Goal: Task Accomplishment & Management: Manage account settings

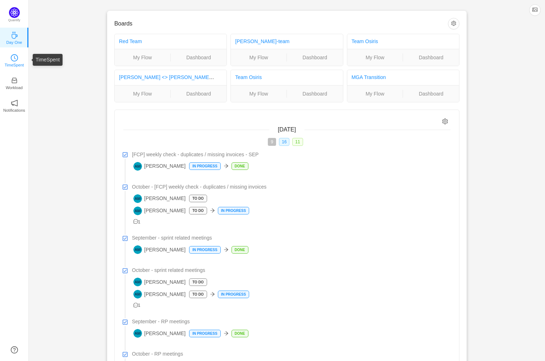
click at [18, 58] on link "TimeSpent" at bounding box center [14, 59] width 7 height 7
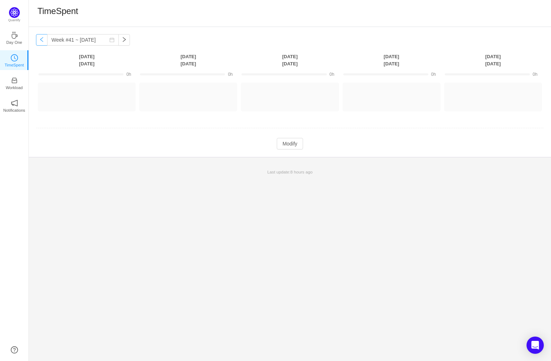
click at [43, 40] on button "button" at bounding box center [42, 40] width 12 height 12
click at [290, 93] on button "Log Time" at bounding box center [284, 94] width 40 height 12
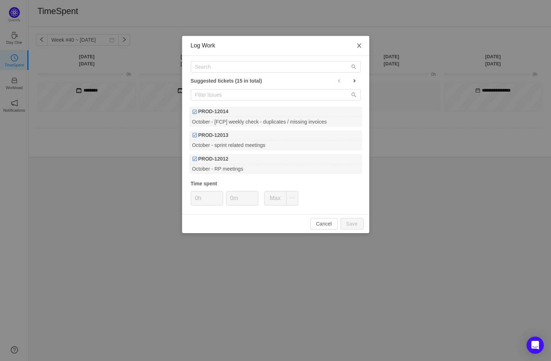
click at [360, 42] on span "Close" at bounding box center [359, 46] width 20 height 20
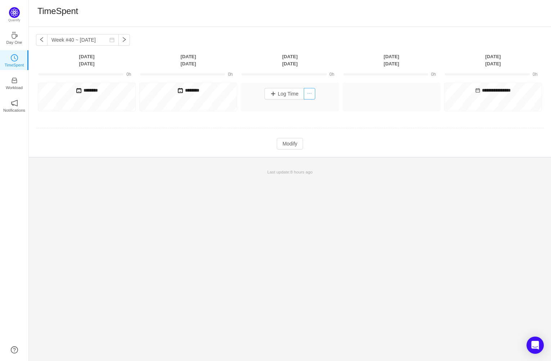
click at [312, 93] on button "button" at bounding box center [310, 94] width 12 height 12
click at [302, 118] on li "Log Time Off" at bounding box center [292, 120] width 45 height 12
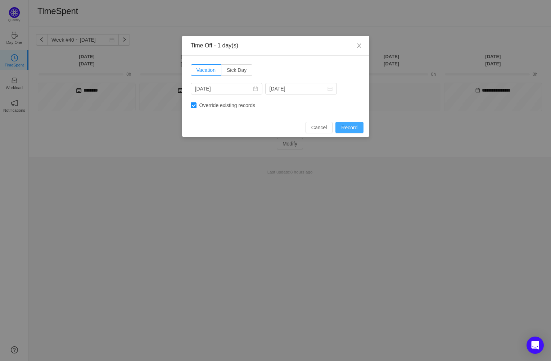
click at [352, 126] on button "Record" at bounding box center [349, 128] width 28 height 12
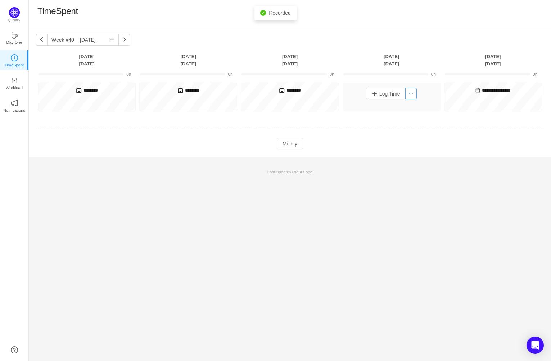
click at [413, 93] on button "button" at bounding box center [411, 94] width 12 height 12
click at [411, 93] on button "button" at bounding box center [411, 94] width 12 height 12
click at [404, 119] on li "Log Time Off" at bounding box center [393, 120] width 45 height 12
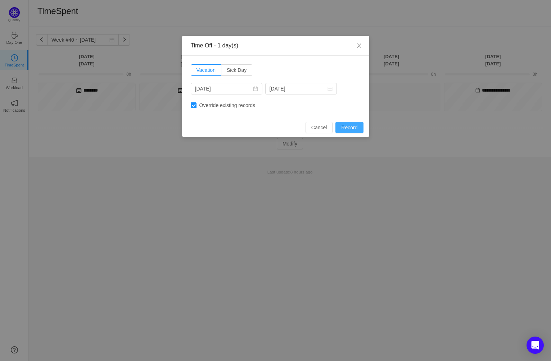
click at [354, 127] on button "Record" at bounding box center [349, 128] width 28 height 12
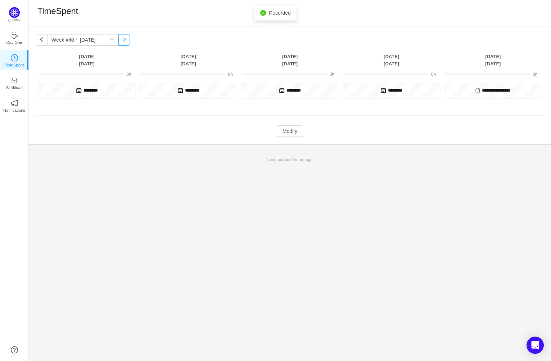
click at [118, 38] on button "button" at bounding box center [124, 40] width 12 height 12
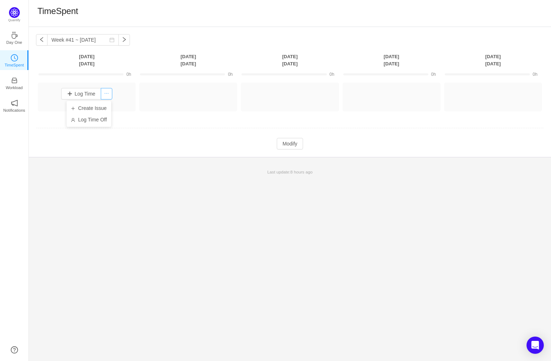
click at [106, 94] on button "button" at bounding box center [107, 94] width 12 height 12
click at [101, 120] on li "Log Time Off" at bounding box center [89, 120] width 45 height 12
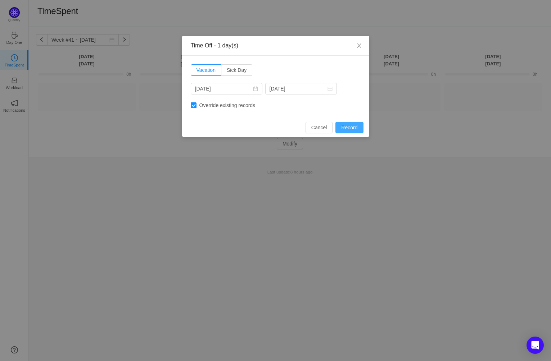
click at [353, 127] on button "Record" at bounding box center [349, 128] width 28 height 12
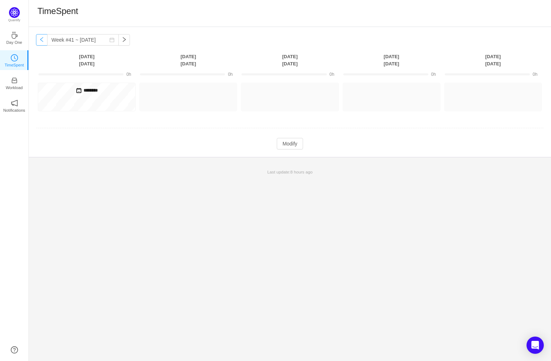
click at [41, 40] on button "button" at bounding box center [42, 40] width 12 height 12
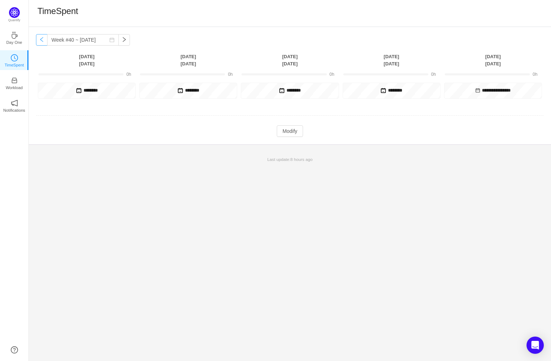
click at [41, 40] on button "button" at bounding box center [42, 40] width 12 height 12
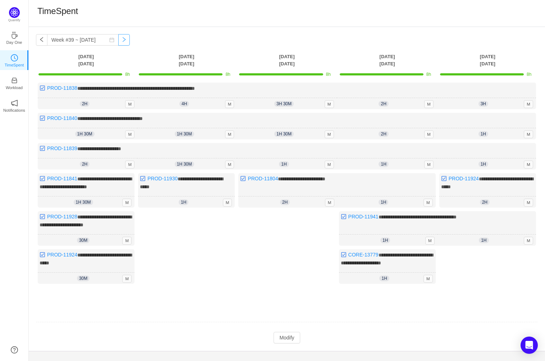
click at [118, 39] on button "button" at bounding box center [124, 40] width 12 height 12
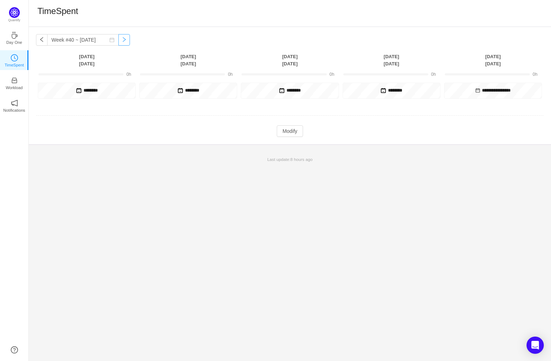
click at [118, 39] on button "button" at bounding box center [124, 40] width 12 height 12
type input "Week #41 ~ Oct 06"
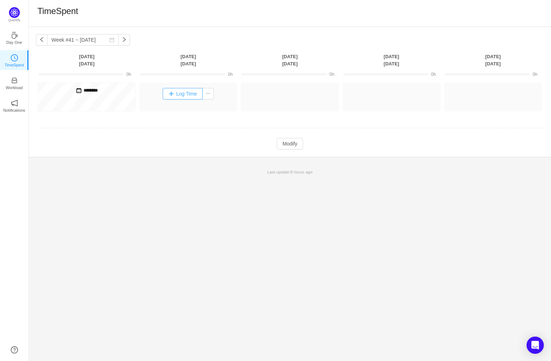
click at [191, 93] on button "Log Time" at bounding box center [183, 94] width 40 height 12
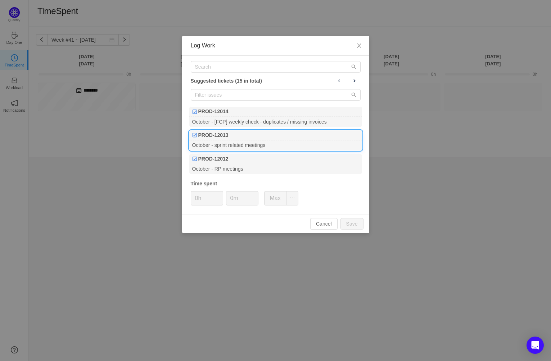
click at [247, 141] on div "October - sprint related meetings" at bounding box center [275, 146] width 173 height 10
type input "1h"
click at [254, 195] on icon "icon: up" at bounding box center [254, 196] width 3 height 3
type input "30m"
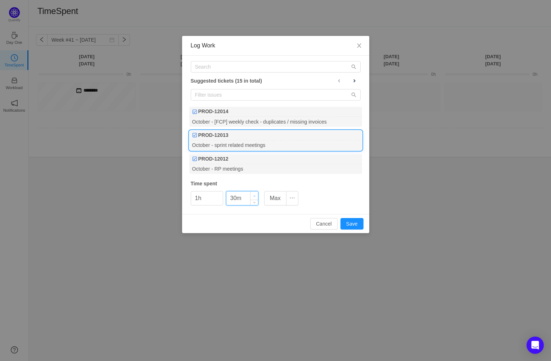
click at [254, 195] on icon "icon: up" at bounding box center [254, 196] width 3 height 3
click at [350, 222] on button "Save" at bounding box center [351, 224] width 23 height 12
type input "0h"
type input "0m"
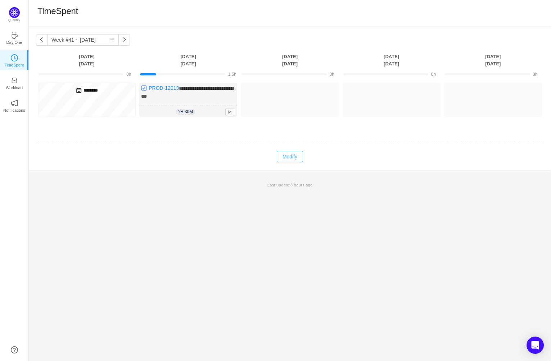
click at [293, 154] on button "Modify" at bounding box center [290, 157] width 26 height 12
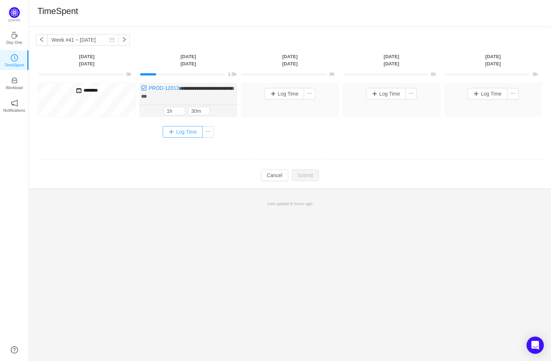
click at [190, 133] on button "Log Time" at bounding box center [183, 132] width 40 height 12
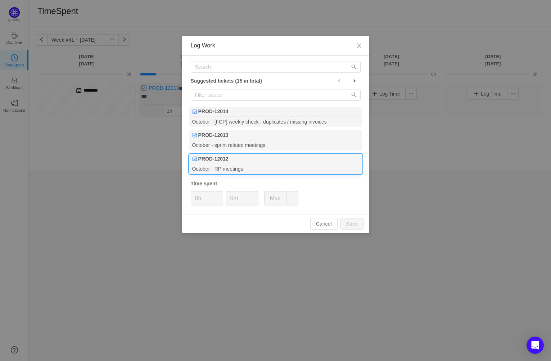
click at [247, 160] on div "PROD-12012" at bounding box center [275, 159] width 173 height 10
click at [354, 222] on button "Save" at bounding box center [351, 224] width 23 height 12
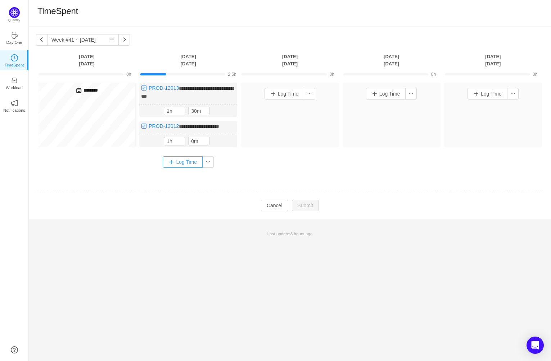
click at [186, 168] on button "Log Time" at bounding box center [183, 162] width 40 height 12
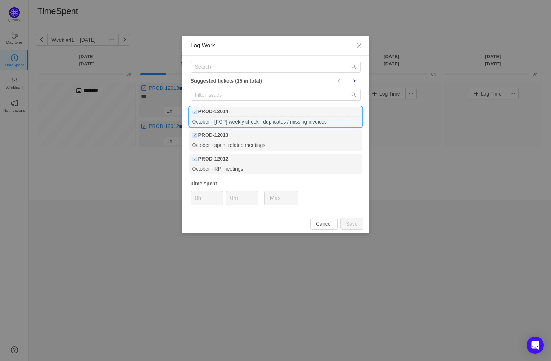
click at [289, 117] on div "October - [FCP] weekly check - duplicates / missing invoices" at bounding box center [275, 122] width 173 height 10
click at [356, 221] on button "Save" at bounding box center [351, 224] width 23 height 12
type input "0h"
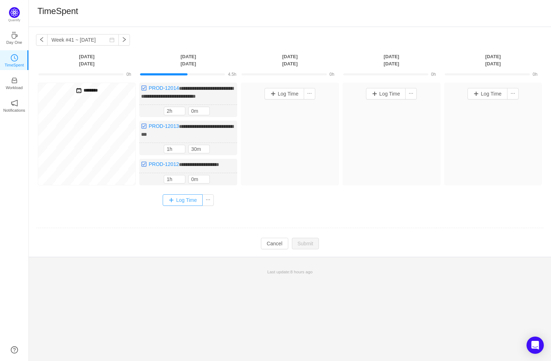
click at [186, 206] on button "Log Time" at bounding box center [183, 201] width 40 height 12
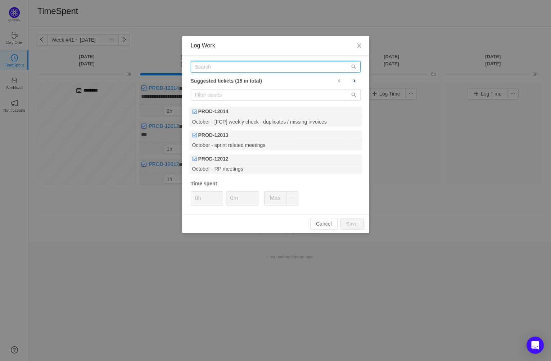
click at [235, 65] on input "text" at bounding box center [276, 67] width 170 height 12
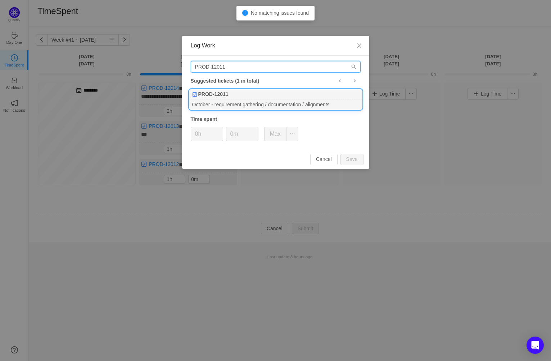
type input "PROD-12011"
click at [271, 98] on div "PROD-12011" at bounding box center [275, 95] width 173 height 10
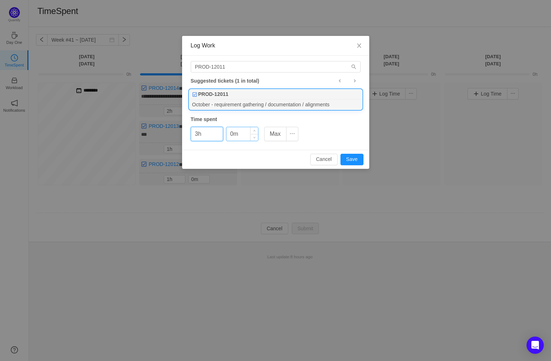
type input "3h"
click at [244, 132] on input "0m" at bounding box center [242, 134] width 32 height 14
click at [253, 131] on icon "icon: up" at bounding box center [254, 132] width 3 height 3
type input "30m"
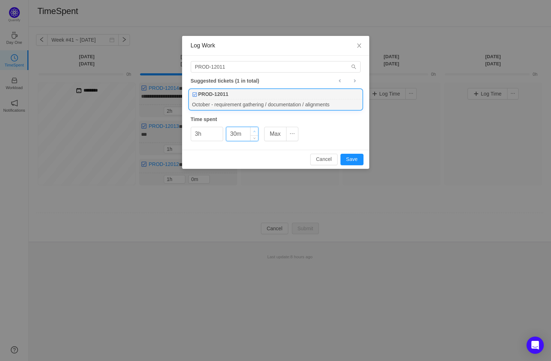
click at [253, 131] on icon "icon: up" at bounding box center [254, 132] width 3 height 3
click at [357, 158] on button "Save" at bounding box center [351, 160] width 23 height 12
type input "0h"
type input "0m"
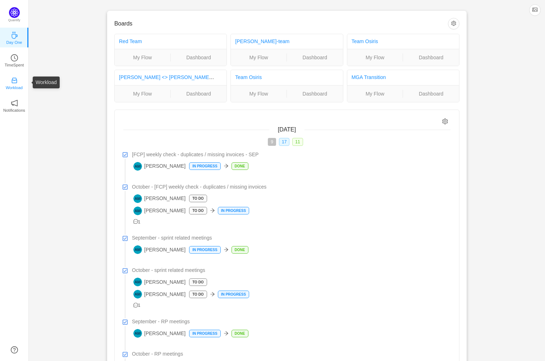
click at [12, 80] on icon "icon: inbox" at bounding box center [14, 80] width 5 height 5
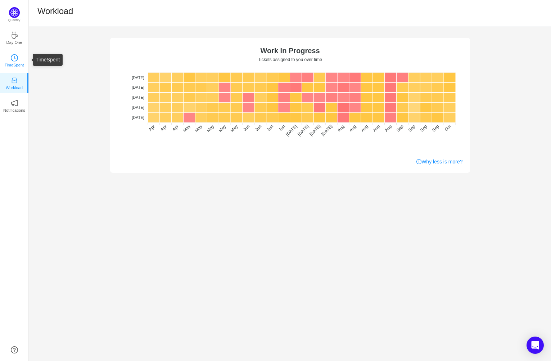
click at [11, 58] on icon "icon: clock-circle" at bounding box center [14, 57] width 7 height 7
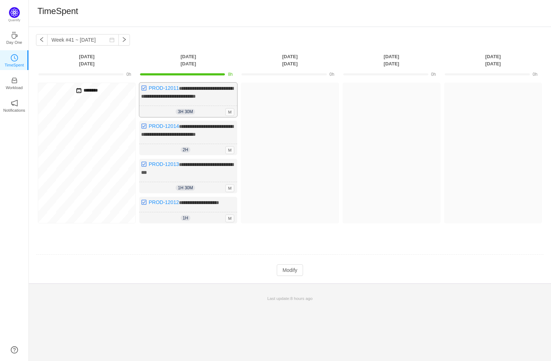
click at [205, 111] on div "3h 30m 3h 30m M" at bounding box center [188, 112] width 98 height 12
click at [207, 89] on span "**********" at bounding box center [187, 92] width 92 height 13
click at [296, 276] on button "Modify" at bounding box center [290, 271] width 26 height 12
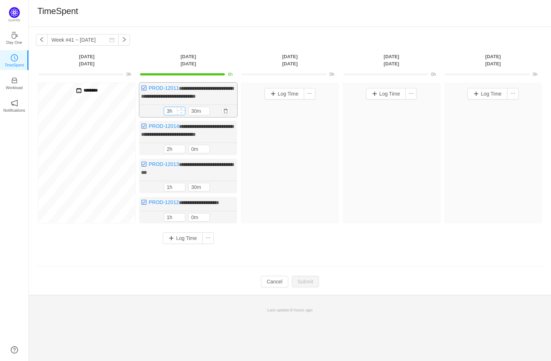
type input "2h"
click at [182, 111] on icon "icon: down" at bounding box center [181, 112] width 3 height 3
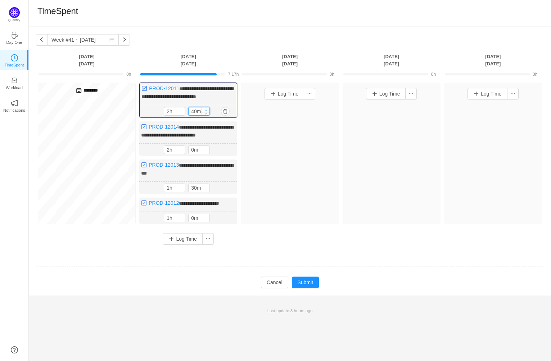
click at [206, 109] on icon "icon: up" at bounding box center [206, 110] width 3 height 3
type input "50m"
click at [206, 109] on icon "icon: up" at bounding box center [206, 110] width 3 height 3
type input "3h"
type input "0m"
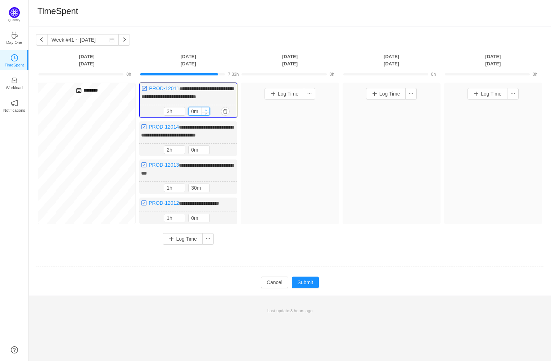
click at [206, 109] on icon "icon: up" at bounding box center [206, 110] width 3 height 3
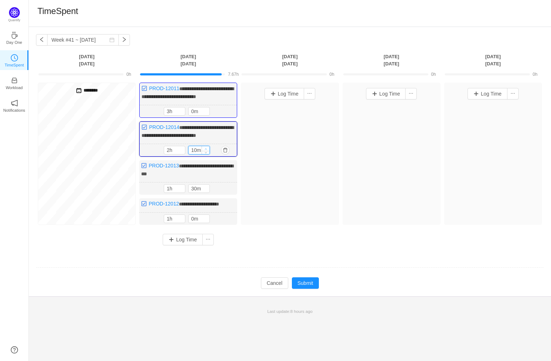
click at [206, 151] on span "Increase Value" at bounding box center [206, 148] width 8 height 5
type input "30m"
click at [206, 151] on span "Increase Value" at bounding box center [206, 148] width 8 height 5
click at [310, 289] on button "Submit" at bounding box center [305, 284] width 27 height 12
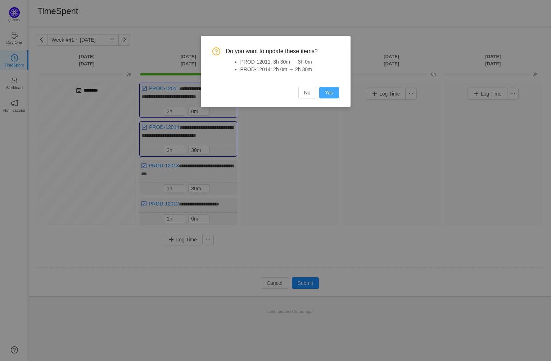
click at [330, 92] on button "Yes" at bounding box center [329, 93] width 20 height 12
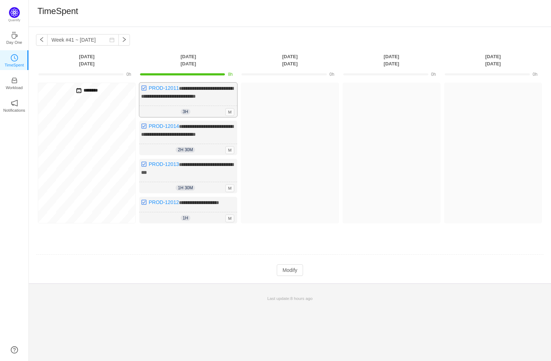
click at [201, 109] on div "3h 3h 0m M" at bounding box center [188, 112] width 98 height 12
click at [288, 276] on button "Modify" at bounding box center [290, 271] width 26 height 12
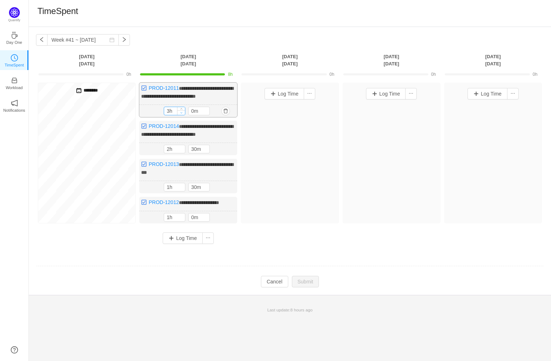
type input "2h"
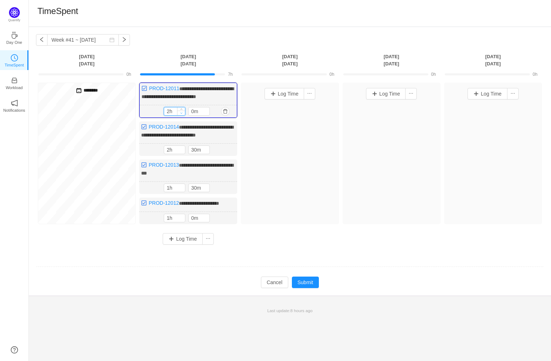
click at [182, 111] on span "Decrease Value" at bounding box center [181, 113] width 8 height 5
click at [206, 153] on icon "icon: down" at bounding box center [206, 151] width 3 height 3
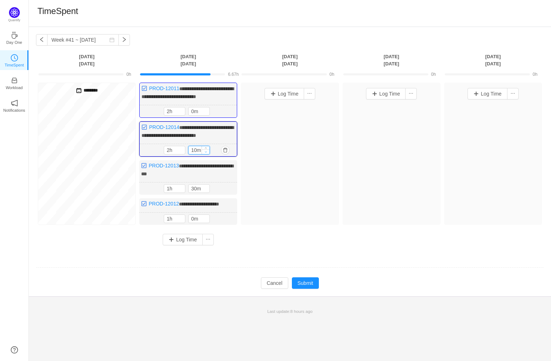
click at [206, 153] on icon "icon: down" at bounding box center [206, 152] width 3 height 3
type input "0m"
click at [206, 153] on icon "icon: down" at bounding box center [206, 152] width 3 height 3
type input "1h"
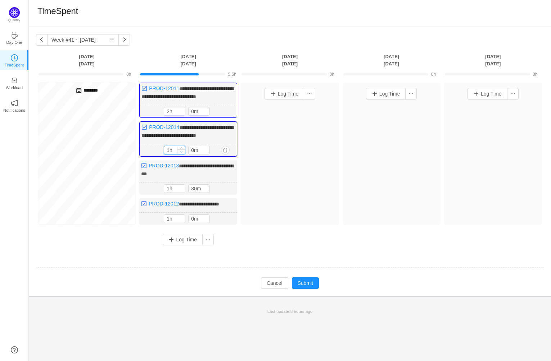
click at [182, 153] on icon "icon: down" at bounding box center [181, 152] width 3 height 3
click at [205, 150] on icon "icon: up" at bounding box center [206, 149] width 3 height 3
click at [206, 150] on icon "icon: up" at bounding box center [206, 149] width 3 height 3
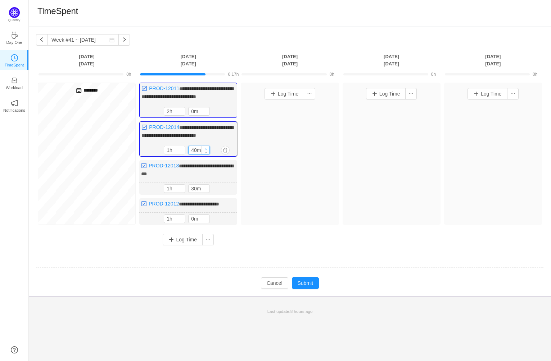
type input "50m"
click at [206, 150] on icon "icon: up" at bounding box center [206, 149] width 3 height 3
type input "2h"
type input "0m"
click at [206, 150] on icon "icon: up" at bounding box center [206, 149] width 3 height 3
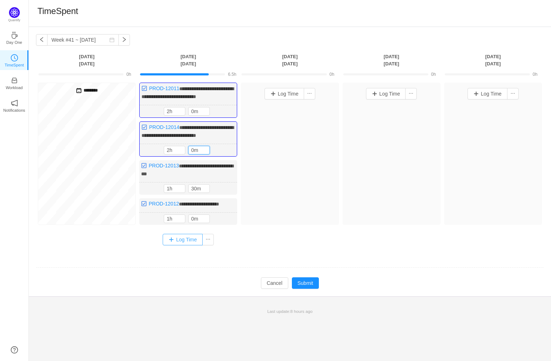
click at [188, 246] on button "Log Time" at bounding box center [183, 240] width 40 height 12
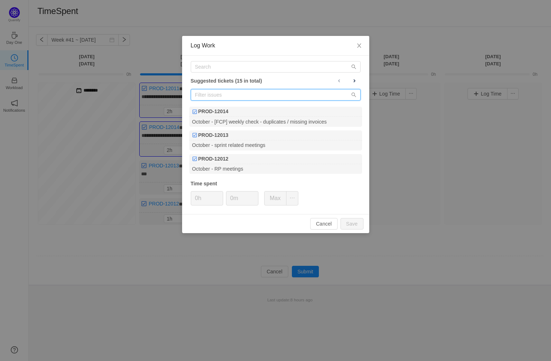
click at [235, 95] on input "text" at bounding box center [276, 95] width 170 height 12
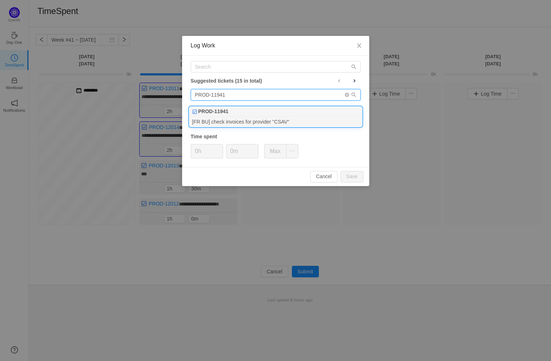
type input "PROD-11941"
click at [255, 115] on div "PROD-11941" at bounding box center [275, 112] width 173 height 10
type input "1h"
click at [217, 148] on span "Increase Value" at bounding box center [219, 149] width 8 height 8
click at [356, 175] on button "Save" at bounding box center [351, 177] width 23 height 12
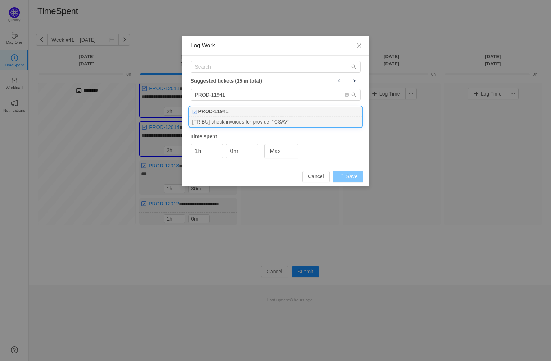
type input "0h"
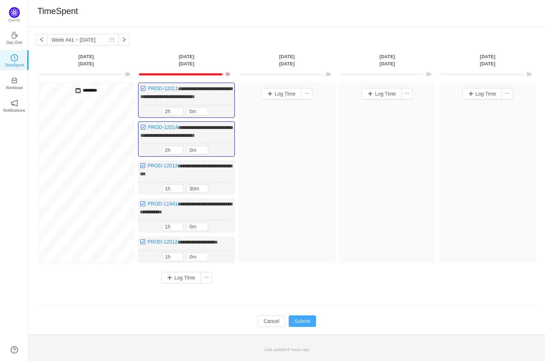
click at [306, 327] on button "Submit" at bounding box center [302, 322] width 27 height 12
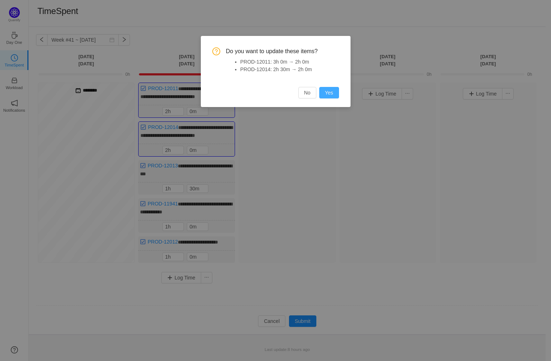
click at [329, 90] on button "Yes" at bounding box center [329, 93] width 20 height 12
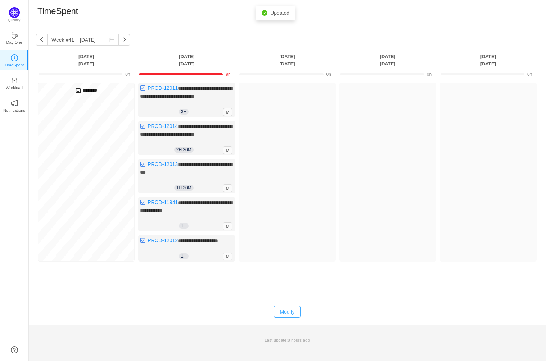
click at [285, 318] on button "Modify" at bounding box center [287, 312] width 26 height 12
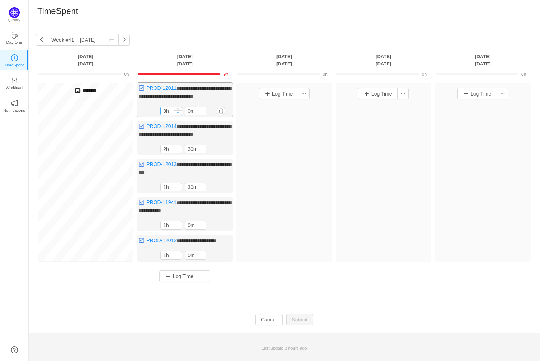
type input "2h"
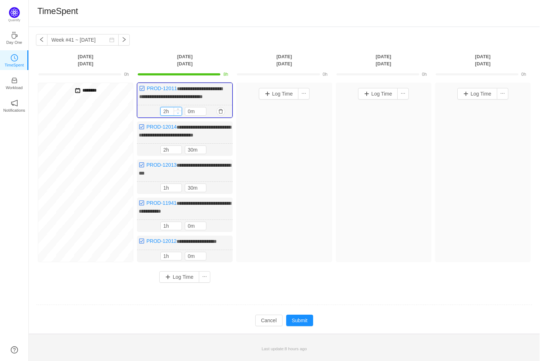
click at [177, 114] on icon "icon: down" at bounding box center [178, 113] width 3 height 3
click at [303, 327] on button "Submit" at bounding box center [299, 321] width 27 height 12
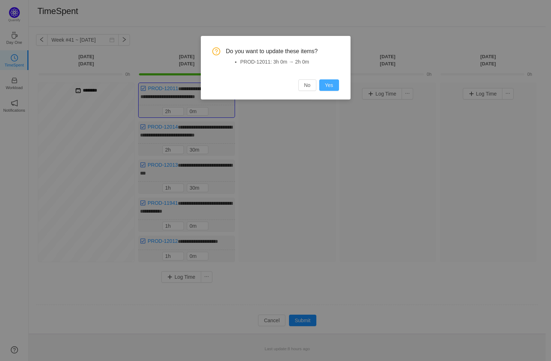
click at [330, 86] on button "Yes" at bounding box center [329, 85] width 20 height 12
